Goal: Task Accomplishment & Management: Use online tool/utility

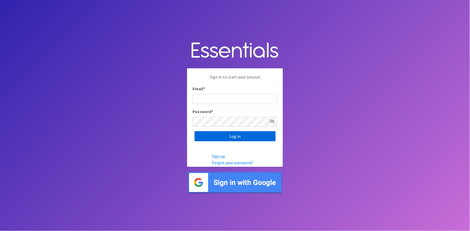
type input "[PERSON_NAME][EMAIL_ADDRESS][DOMAIN_NAME]"
click at [255, 138] on input "Log in" at bounding box center [235, 136] width 81 height 10
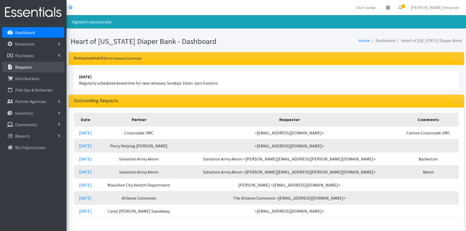
click at [31, 67] on p "Requests" at bounding box center [23, 66] width 17 height 5
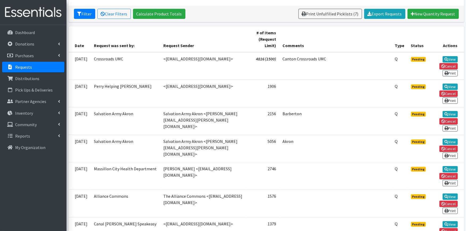
scroll to position [88, 0]
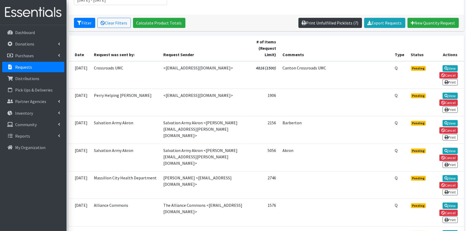
click at [335, 24] on link "Print Unfulfilled Picklists (7)" at bounding box center [330, 23] width 64 height 10
